Goal: Find contact information: Find contact information

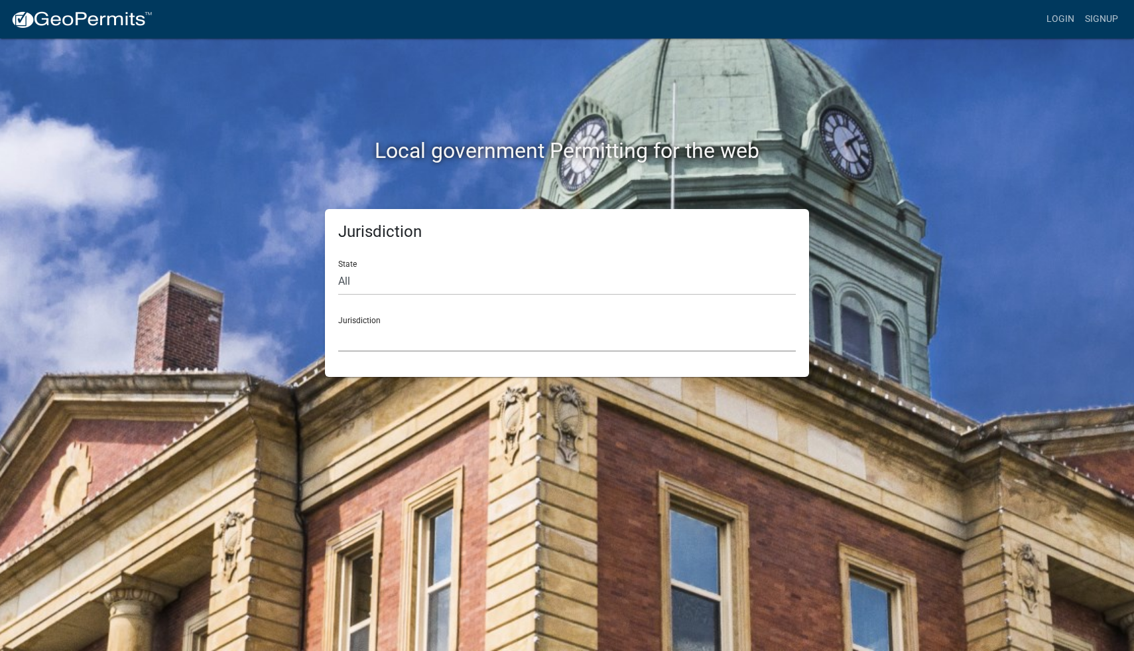
click at [413, 338] on select "[GEOGRAPHIC_DATA], [US_STATE] City of [GEOGRAPHIC_DATA], [US_STATE] [GEOGRAPHIC…" at bounding box center [567, 337] width 458 height 27
click at [365, 337] on select "[GEOGRAPHIC_DATA], [US_STATE] City of [GEOGRAPHIC_DATA], [US_STATE] [GEOGRAPHIC…" at bounding box center [567, 337] width 458 height 27
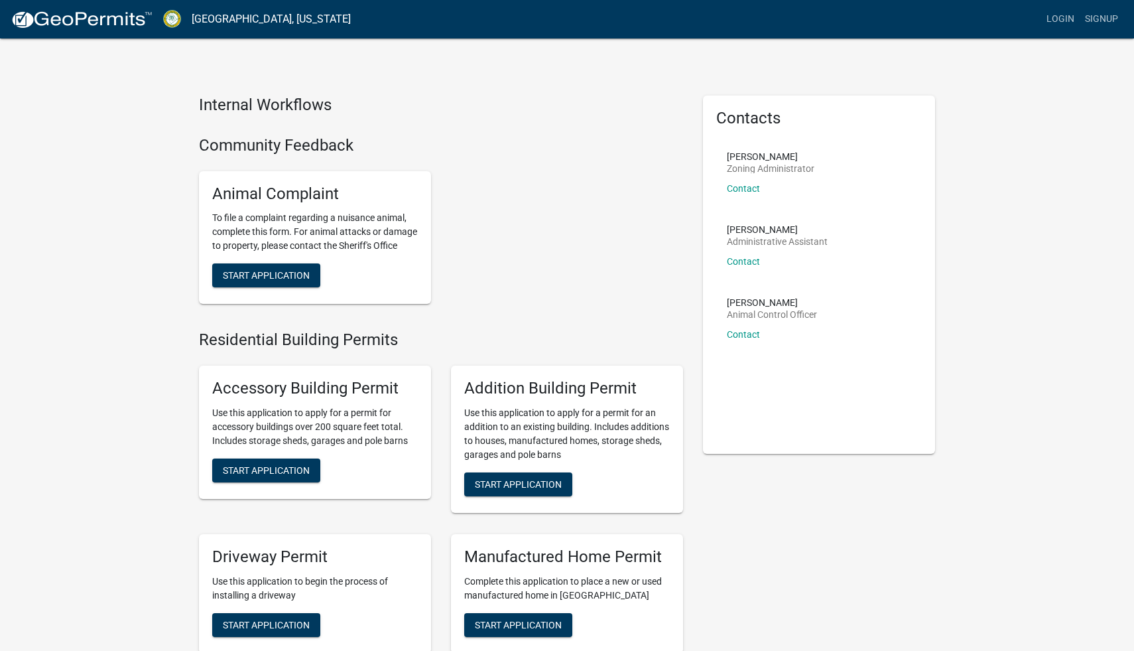
click at [748, 229] on p "[PERSON_NAME]" at bounding box center [777, 229] width 101 height 9
copy p "[PERSON_NAME]"
click at [746, 226] on p "Layla Kriz" at bounding box center [777, 229] width 101 height 9
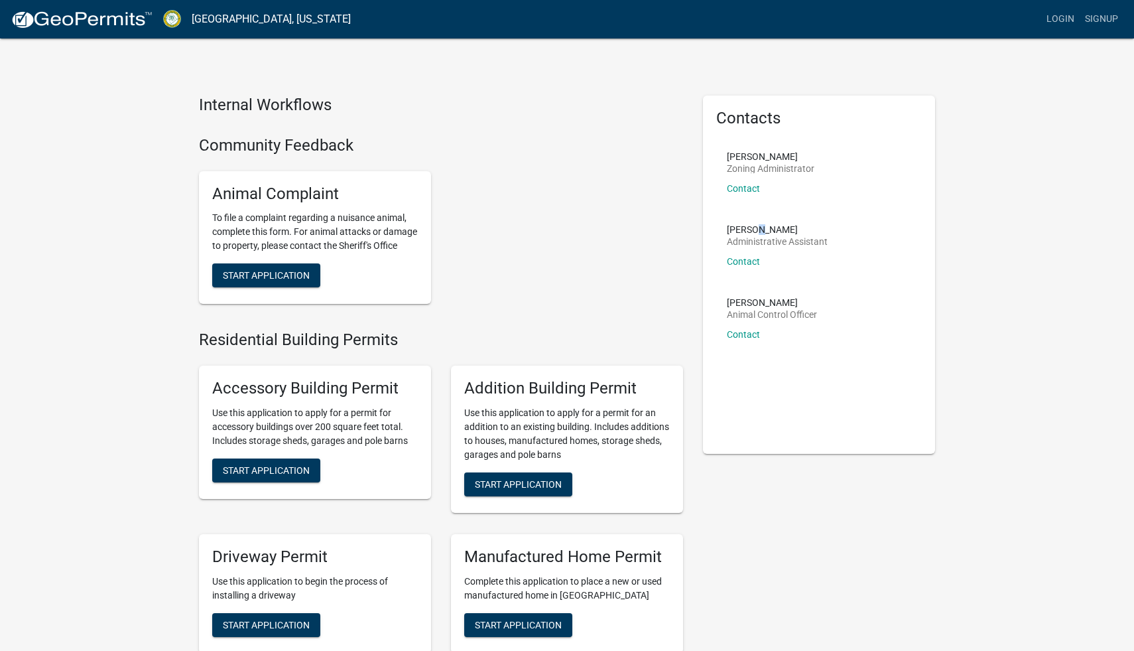
click at [746, 226] on p "Layla Kriz" at bounding box center [777, 229] width 101 height 9
copy p "Layla Kriz"
